Goal: Task Accomplishment & Management: Manage account settings

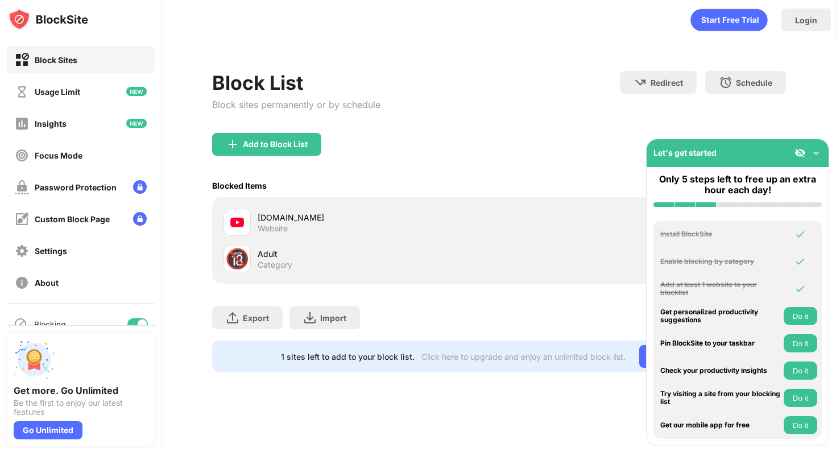
click at [819, 152] on img at bounding box center [816, 152] width 11 height 11
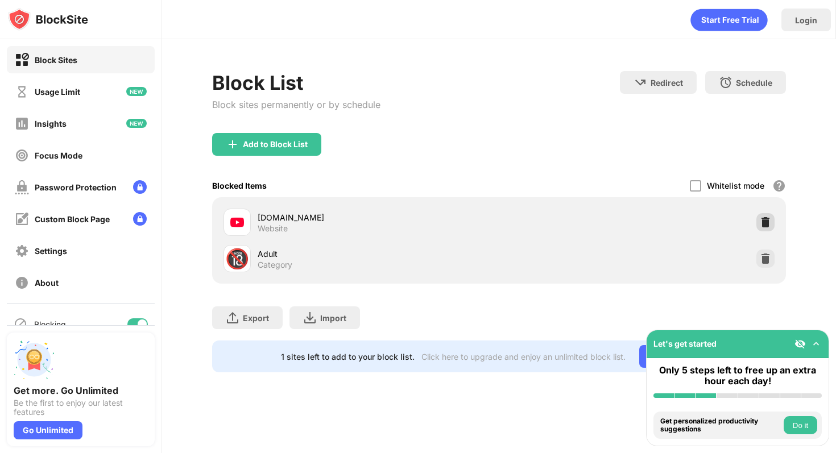
click at [762, 220] on img at bounding box center [765, 222] width 11 height 11
